Goal: Entertainment & Leisure: Consume media (video, audio)

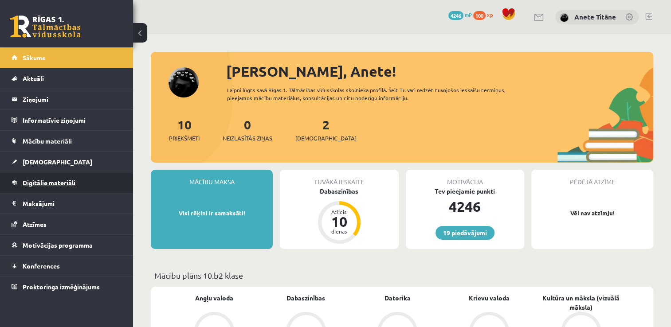
click at [72, 184] on span "Digitālie materiāli" at bounding box center [49, 183] width 53 height 8
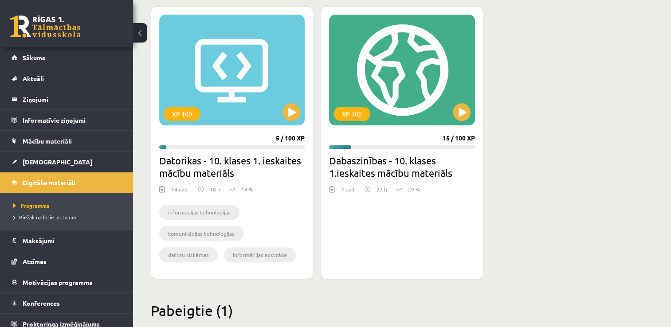
scroll to position [249, 0]
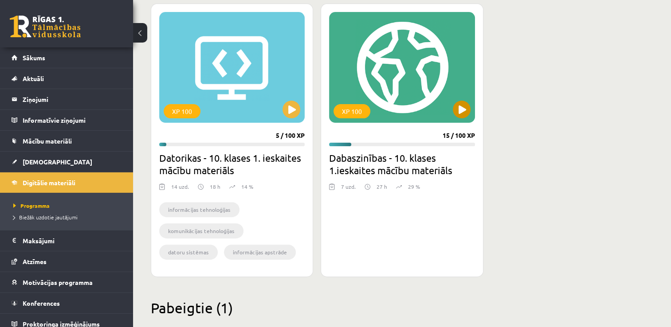
click at [470, 112] on div "XP 100" at bounding box center [401, 67] width 145 height 111
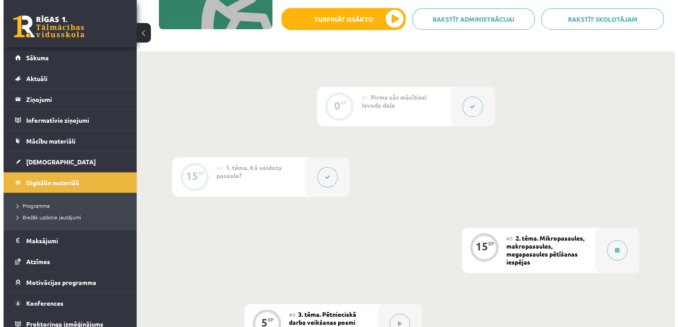
scroll to position [154, 0]
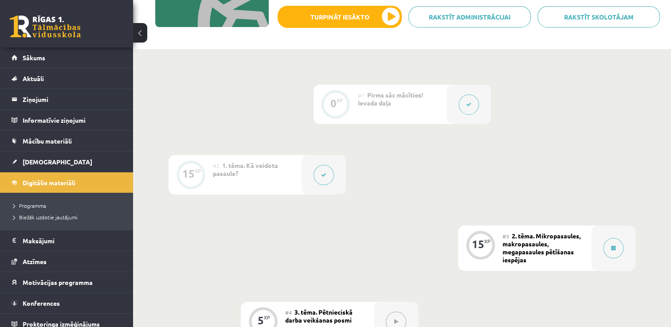
click at [330, 177] on button at bounding box center [324, 175] width 20 height 20
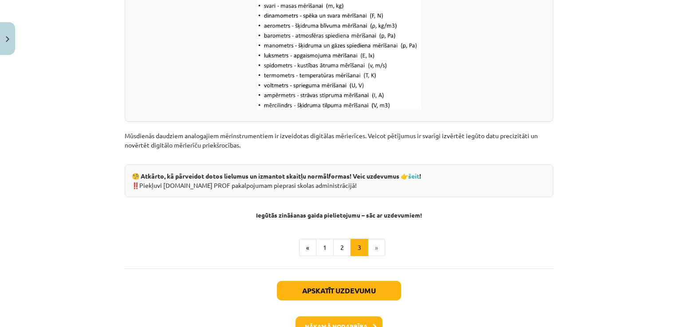
scroll to position [1164, 0]
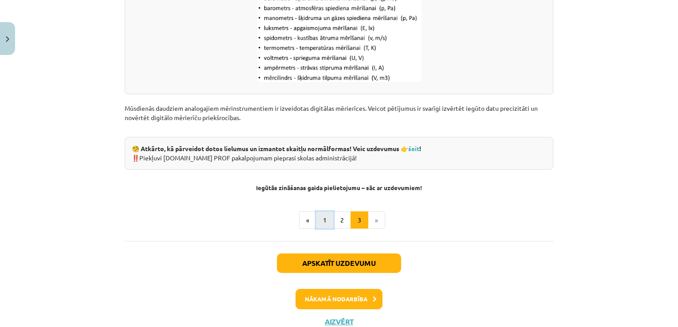
click at [326, 216] on button "1" at bounding box center [325, 221] width 18 height 18
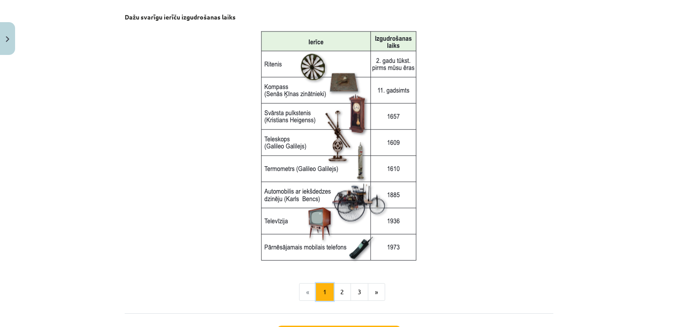
scroll to position [1118, 0]
click at [338, 292] on button "2" at bounding box center [342, 292] width 18 height 18
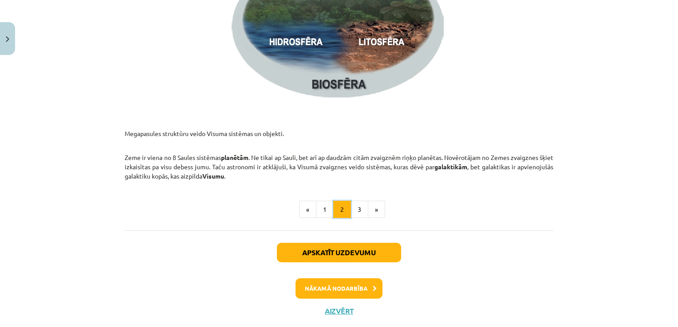
scroll to position [1371, 0]
